Goal: Task Accomplishment & Management: Manage account settings

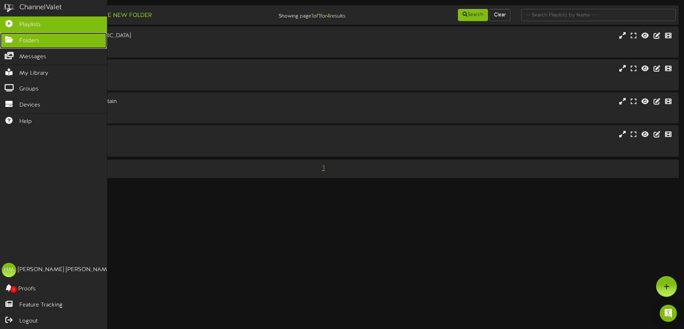
click at [10, 38] on icon at bounding box center [9, 38] width 18 height 5
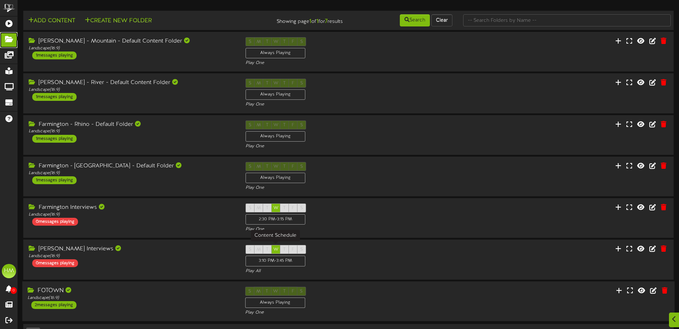
scroll to position [21, 0]
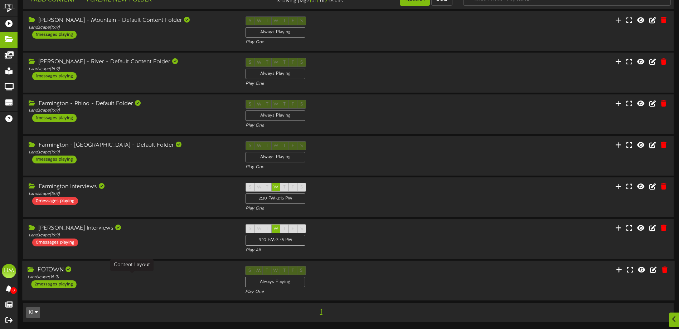
click at [222, 275] on div "Landscape ( 16:9 )" at bounding box center [131, 277] width 206 height 6
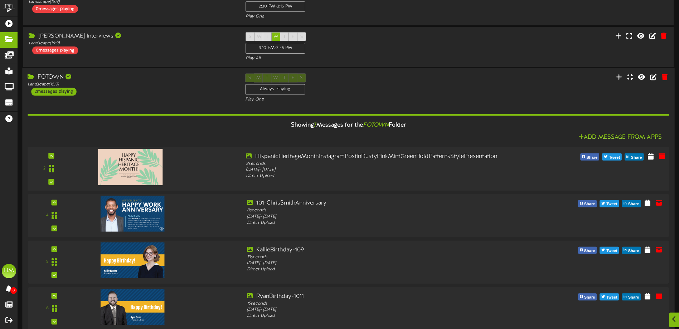
scroll to position [235, 0]
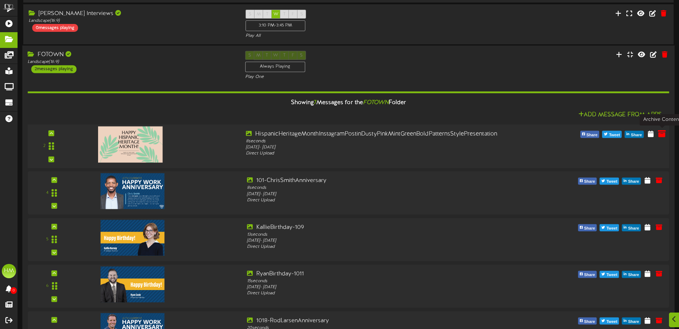
click at [661, 134] on icon at bounding box center [662, 134] width 8 height 8
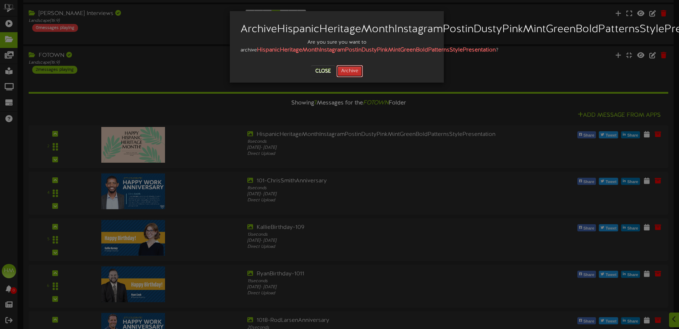
click at [351, 77] on button "Archive" at bounding box center [349, 71] width 26 height 12
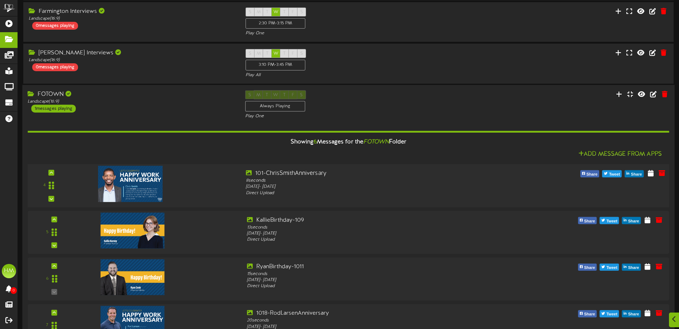
scroll to position [205, 0]
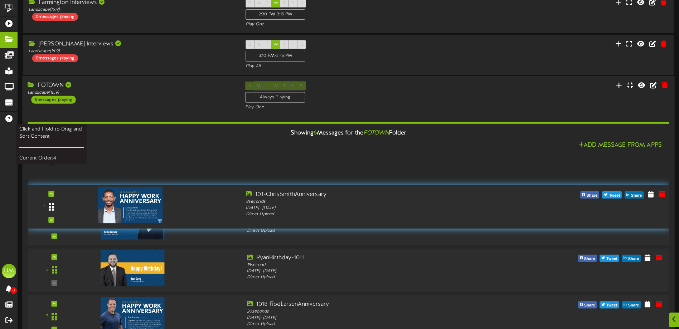
drag, startPoint x: 49, startPoint y: 175, endPoint x: 44, endPoint y: 208, distance: 33.1
click at [44, 208] on div at bounding box center [51, 207] width 16 height 18
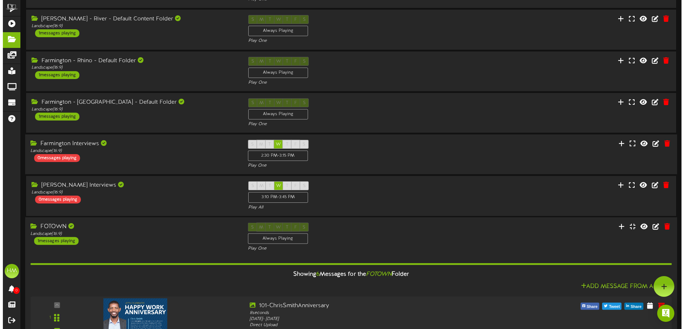
scroll to position [0, 0]
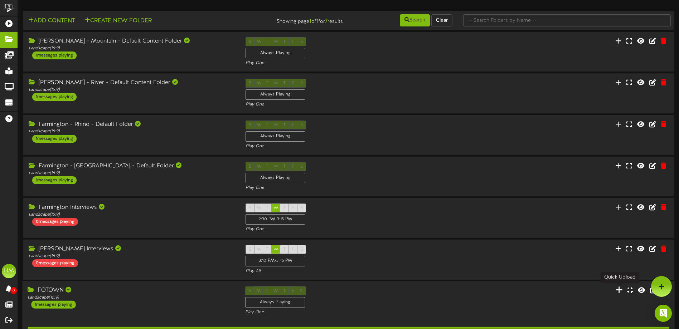
click at [621, 289] on icon at bounding box center [618, 290] width 7 height 8
